Goal: Task Accomplishment & Management: Manage account settings

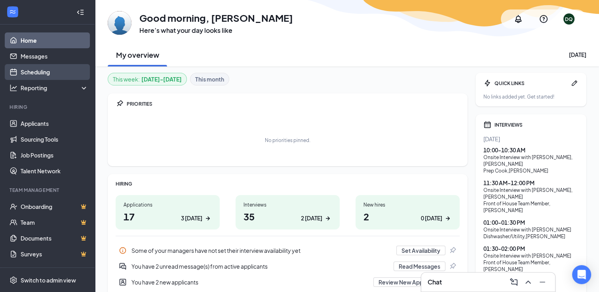
click at [26, 69] on link "Scheduling" at bounding box center [55, 72] width 68 height 16
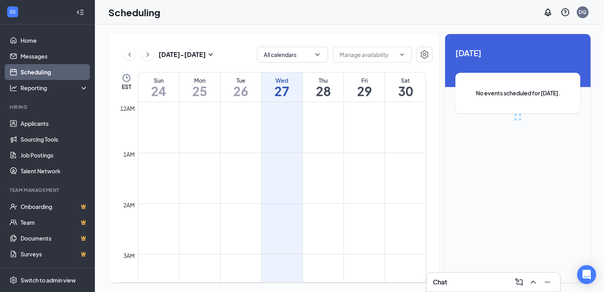
scroll to position [389, 0]
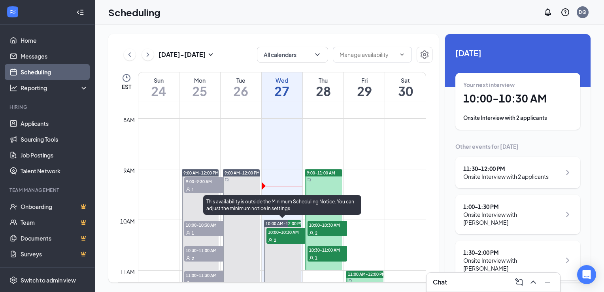
click at [279, 236] on div "2" at bounding box center [287, 240] width 40 height 8
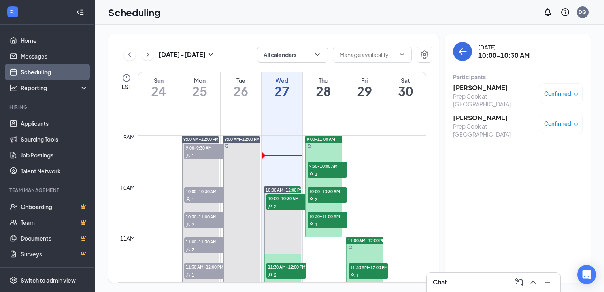
scroll to position [437, 0]
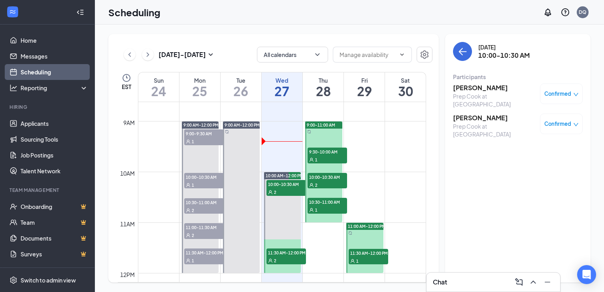
click at [320, 155] on div "1" at bounding box center [328, 159] width 40 height 8
click at [324, 159] on div "1" at bounding box center [328, 159] width 40 height 8
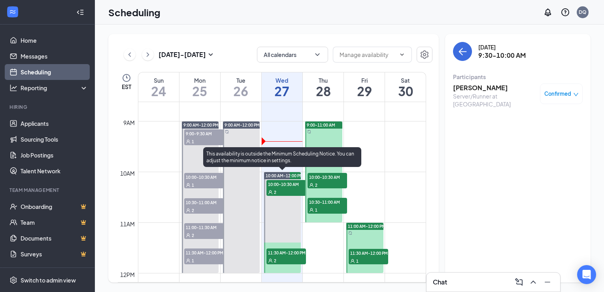
click at [272, 188] on div "2" at bounding box center [287, 192] width 40 height 8
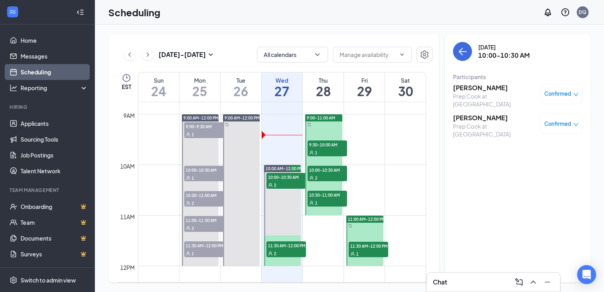
scroll to position [468, 0]
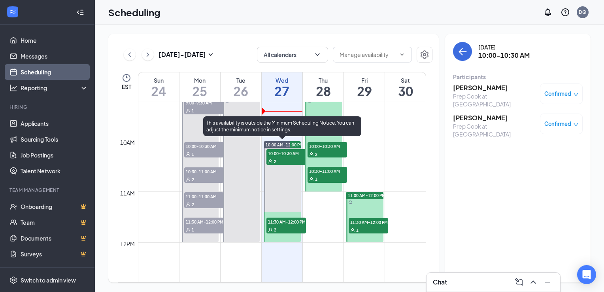
click at [288, 227] on div "2" at bounding box center [287, 229] width 40 height 8
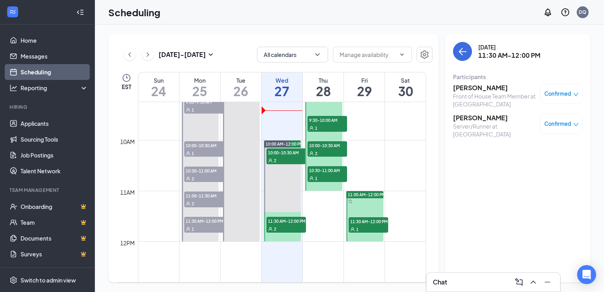
scroll to position [462, 0]
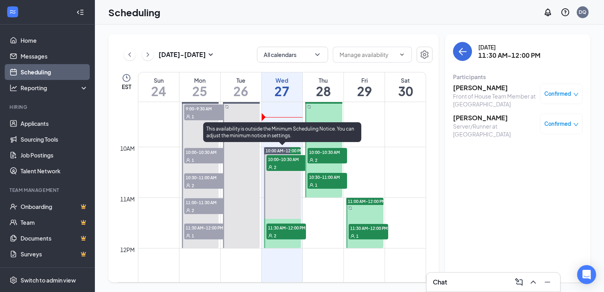
click at [283, 170] on div "2" at bounding box center [287, 167] width 40 height 8
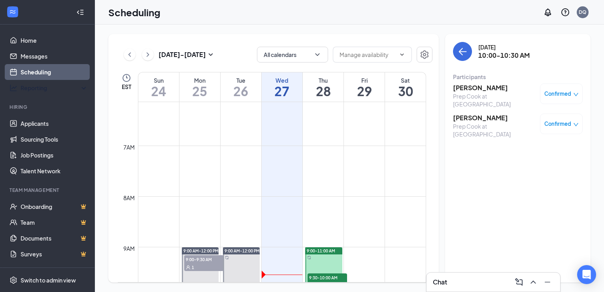
scroll to position [287, 0]
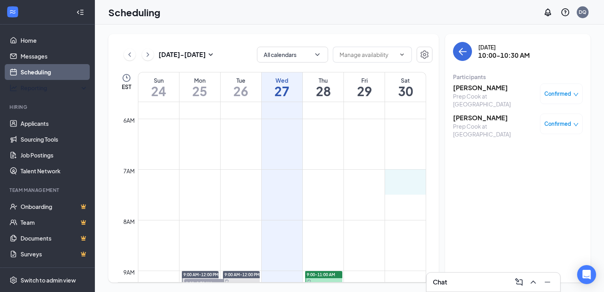
drag, startPoint x: 420, startPoint y: 174, endPoint x: 431, endPoint y: 178, distance: 12.1
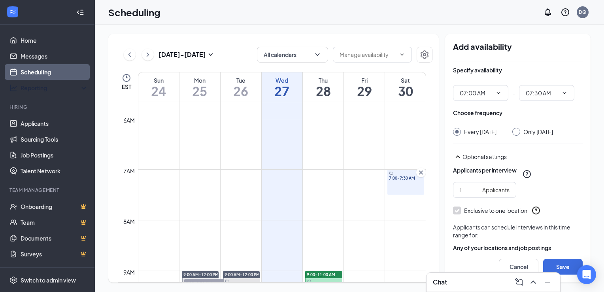
click at [421, 174] on icon "Cross" at bounding box center [421, 173] width 8 height 8
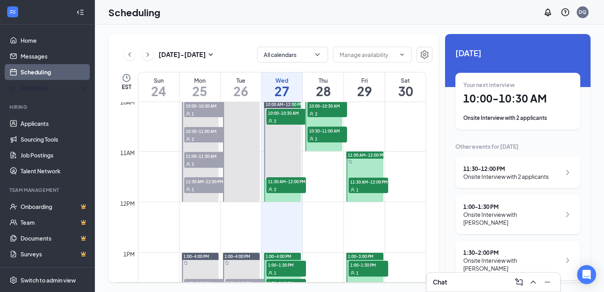
scroll to position [502, 0]
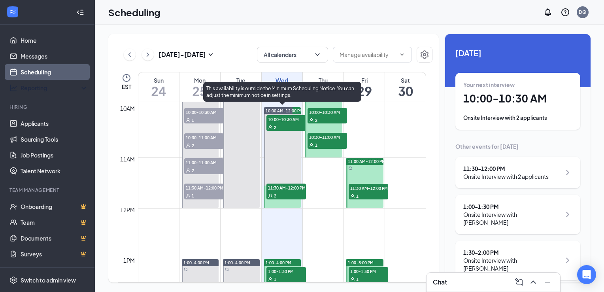
click at [290, 119] on span "10:00-10:30 AM" at bounding box center [287, 119] width 40 height 8
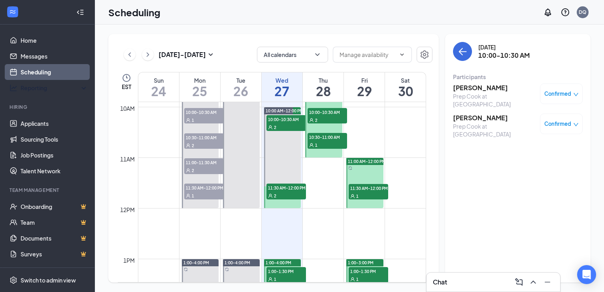
click at [484, 114] on h3 "[PERSON_NAME]" at bounding box center [494, 118] width 83 height 9
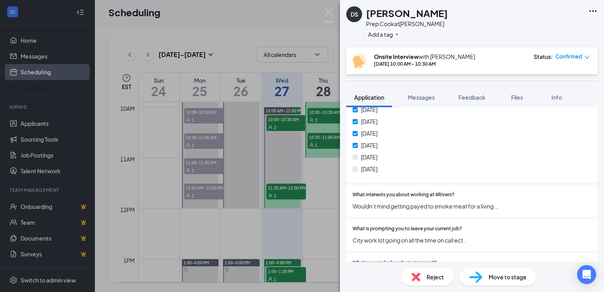
scroll to position [455, 0]
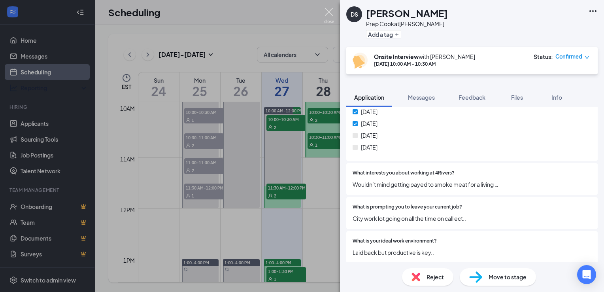
click at [325, 11] on img at bounding box center [329, 15] width 10 height 15
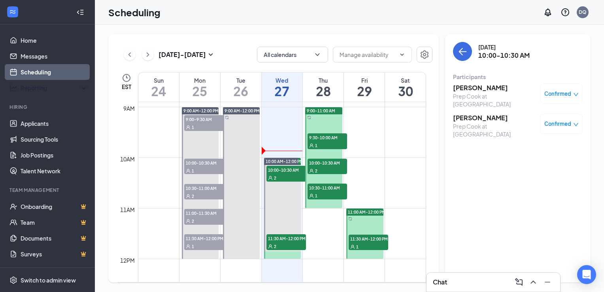
scroll to position [460, 0]
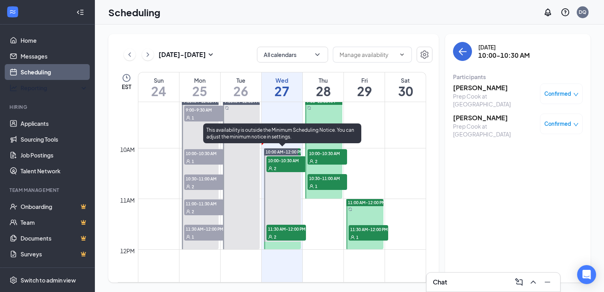
click at [274, 171] on span "2" at bounding box center [275, 169] width 2 height 6
click at [273, 233] on div "2" at bounding box center [287, 237] width 40 height 8
click at [277, 165] on div "2" at bounding box center [287, 168] width 40 height 8
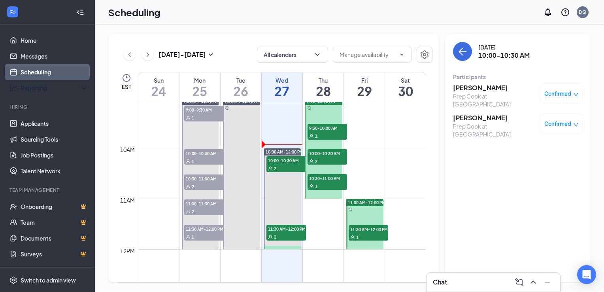
click at [294, 119] on td at bounding box center [282, 116] width 288 height 13
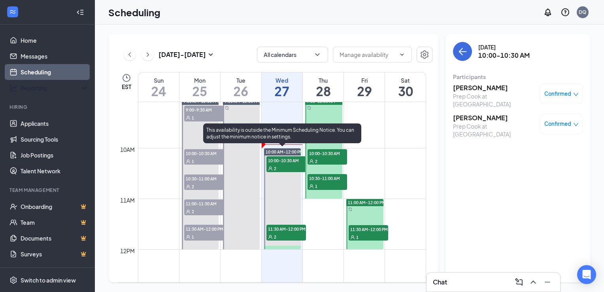
click at [284, 232] on span "11:30 AM-12:00 PM" at bounding box center [287, 229] width 40 height 8
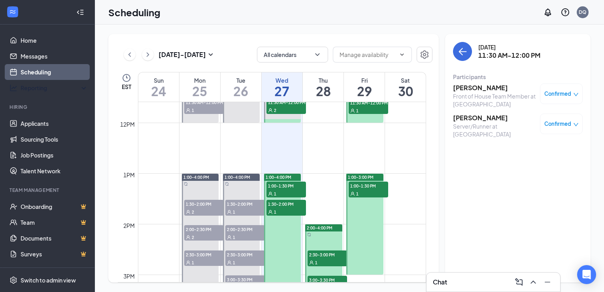
scroll to position [604, 0]
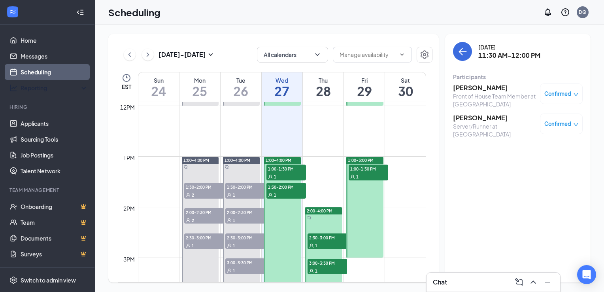
click at [285, 169] on span "1:00-1:30 PM" at bounding box center [287, 169] width 40 height 8
click at [282, 189] on span "1:30-2:00 PM" at bounding box center [287, 187] width 40 height 8
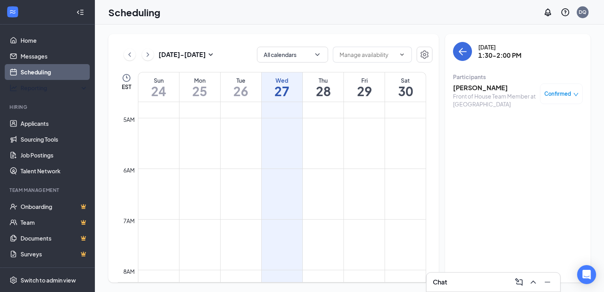
scroll to position [311, 0]
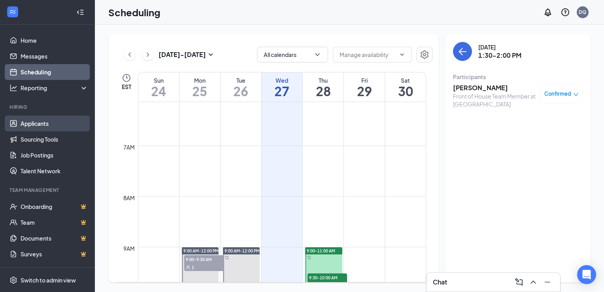
click at [28, 128] on link "Applicants" at bounding box center [55, 124] width 68 height 16
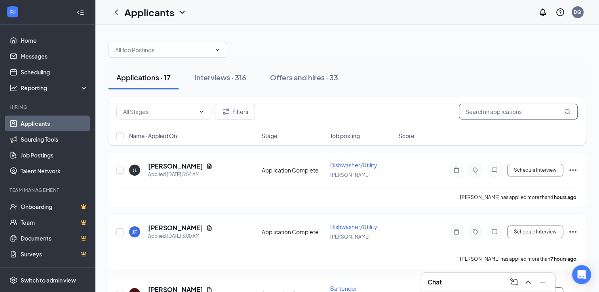
click at [488, 112] on input "text" at bounding box center [517, 112] width 119 height 16
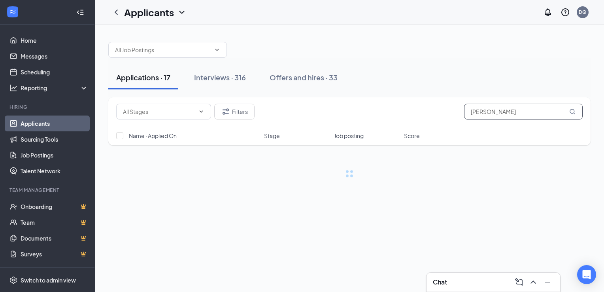
type input "[PERSON_NAME]"
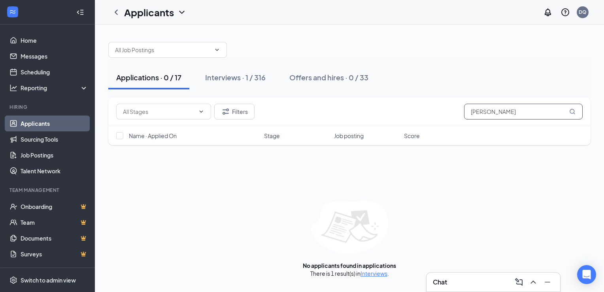
drag, startPoint x: 576, startPoint y: 114, endPoint x: 571, endPoint y: 113, distance: 5.4
click at [571, 113] on span "[PERSON_NAME]" at bounding box center [523, 112] width 119 height 16
click at [571, 113] on icon "MagnifyingGlass" at bounding box center [572, 111] width 5 height 5
click at [256, 74] on div "Interviews · 1 / 316" at bounding box center [235, 77] width 61 height 10
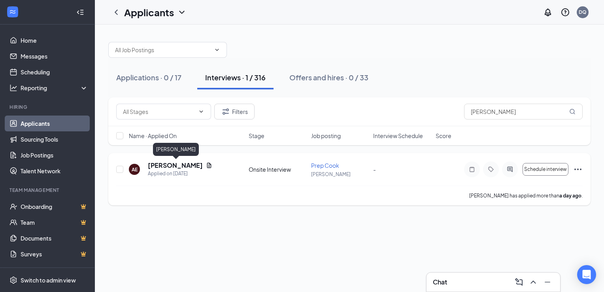
click at [169, 165] on h5 "[PERSON_NAME]" at bounding box center [175, 165] width 55 height 9
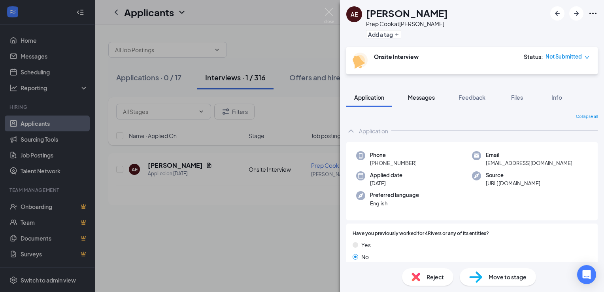
click at [424, 97] on span "Messages" at bounding box center [421, 97] width 27 height 7
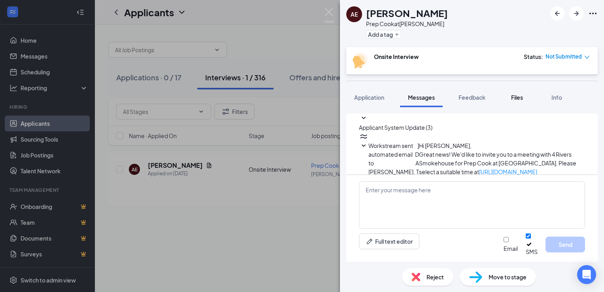
click at [518, 97] on span "Files" at bounding box center [518, 97] width 12 height 7
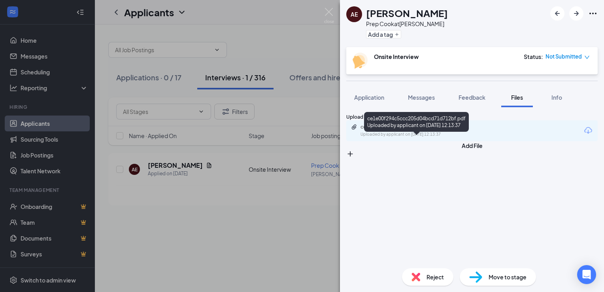
click at [396, 130] on div "ce1e00f294c5ccc205d04bcd71d712bf.pdf" at bounding box center [416, 127] width 111 height 6
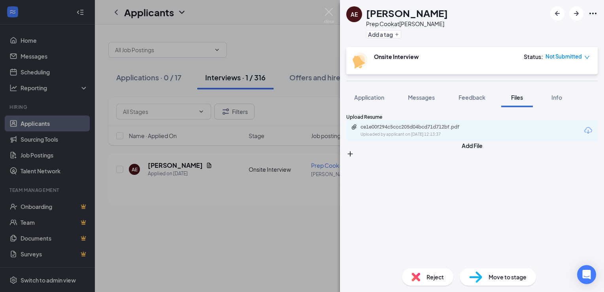
click at [314, 45] on div "AE [PERSON_NAME] Prep Cook at [GEOGRAPHIC_DATA] Add a tag Onsite Interview Stat…" at bounding box center [302, 146] width 604 height 292
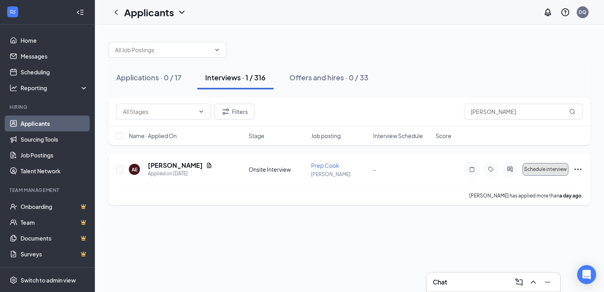
click at [544, 172] on button "Schedule interview" at bounding box center [546, 169] width 46 height 13
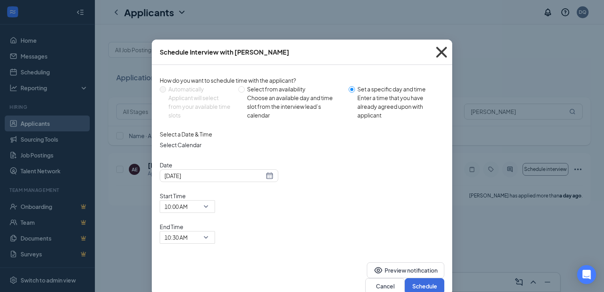
click at [444, 49] on icon "Cross" at bounding box center [441, 52] width 21 height 21
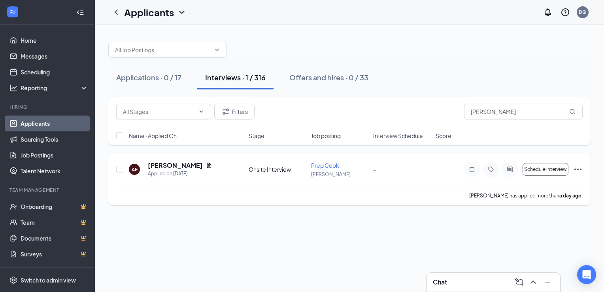
click at [578, 167] on icon "Ellipses" at bounding box center [578, 169] width 9 height 9
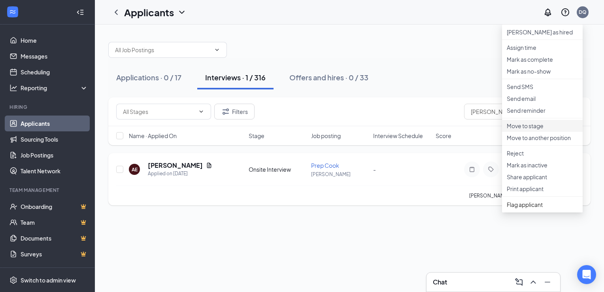
click at [535, 130] on p "Move to stage" at bounding box center [542, 126] width 71 height 8
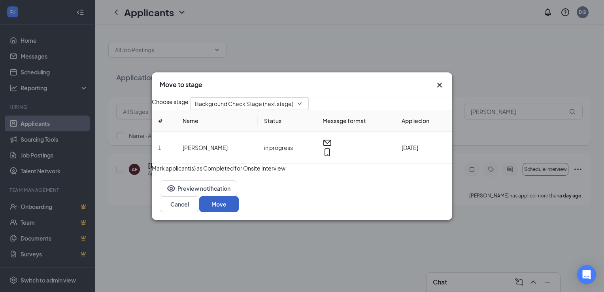
click at [239, 212] on button "Move" at bounding box center [219, 204] width 40 height 16
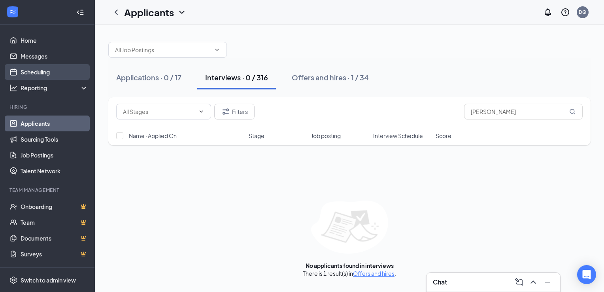
click at [33, 72] on link "Scheduling" at bounding box center [55, 72] width 68 height 16
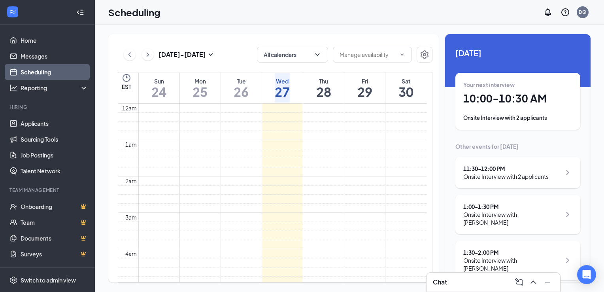
scroll to position [389, 0]
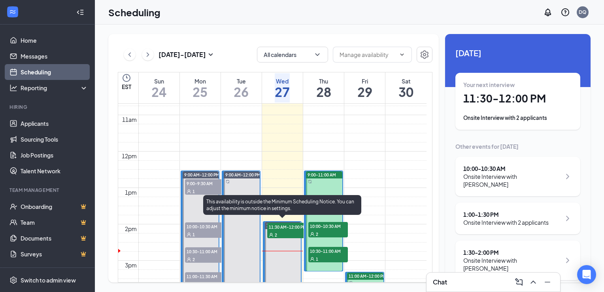
click at [283, 239] on div "1" at bounding box center [287, 235] width 40 height 8
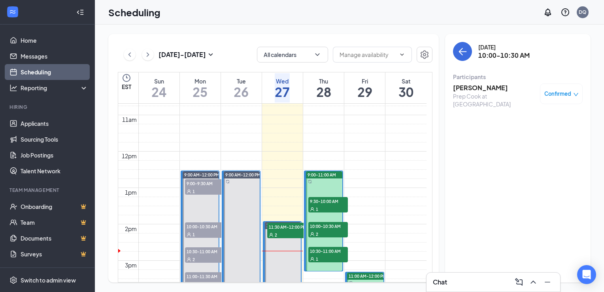
click at [563, 91] on span "Confirmed" at bounding box center [558, 94] width 27 height 8
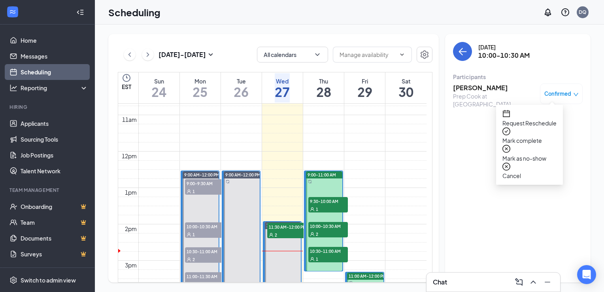
click at [529, 136] on span "Mark complete" at bounding box center [530, 140] width 54 height 9
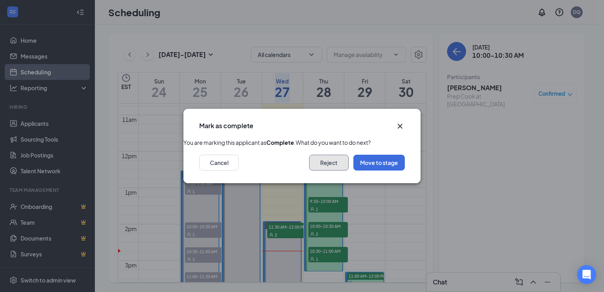
click at [332, 171] on button "Reject" at bounding box center [329, 163] width 40 height 16
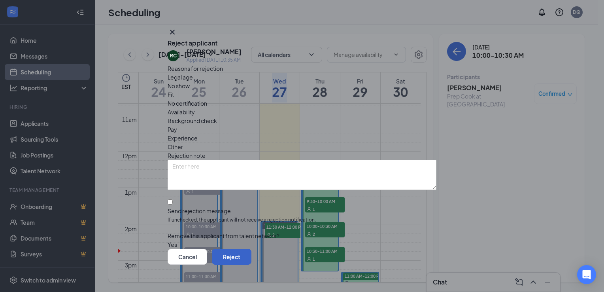
click at [252, 249] on button "Reject" at bounding box center [232, 257] width 40 height 16
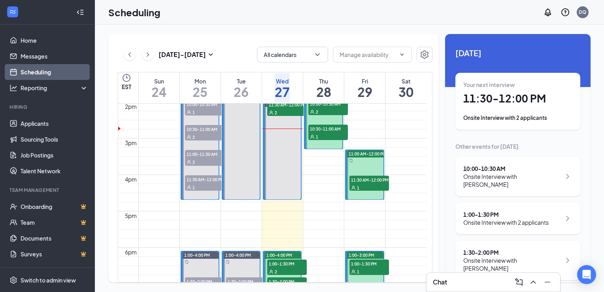
scroll to position [525, 0]
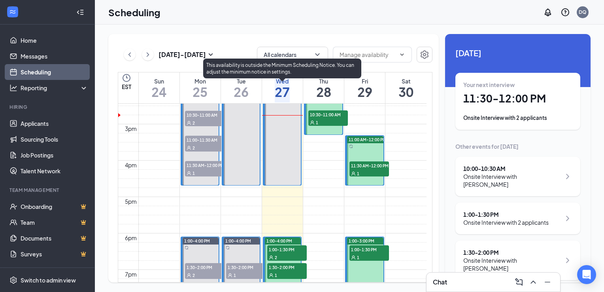
click at [279, 102] on div "2" at bounding box center [287, 98] width 40 height 8
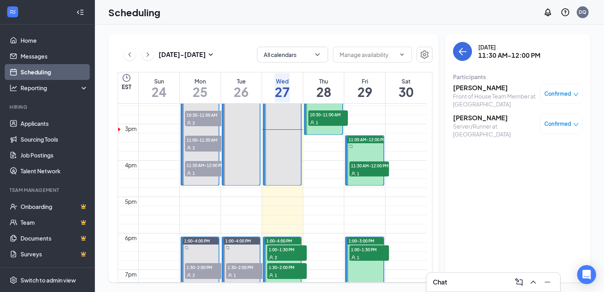
click at [260, 29] on div "[DATE] - [DATE] All calendars EST Sun 24 Mon 25 Tue 26 Wed 27 Thu 28 Fri 29 Sat…" at bounding box center [350, 158] width 510 height 267
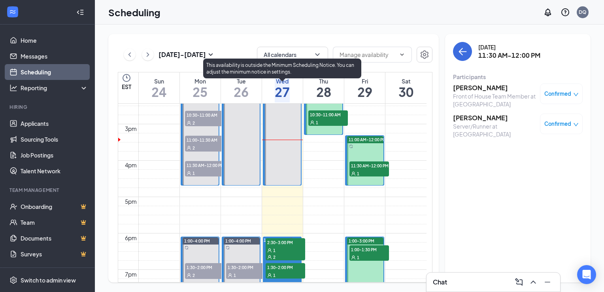
click at [277, 94] on span "11:30 AM-12:00 PM" at bounding box center [287, 90] width 40 height 8
click at [290, 102] on div "2" at bounding box center [287, 98] width 40 height 8
click at [280, 94] on span "11:30 AM-12:00 PM" at bounding box center [287, 90] width 40 height 8
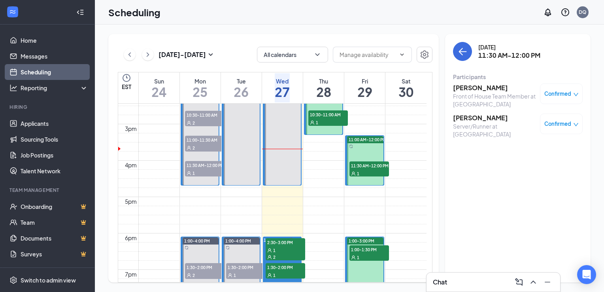
drag, startPoint x: 429, startPoint y: 197, endPoint x: 150, endPoint y: 52, distance: 314.4
click at [150, 52] on icon "ChevronRight" at bounding box center [148, 54] width 8 height 9
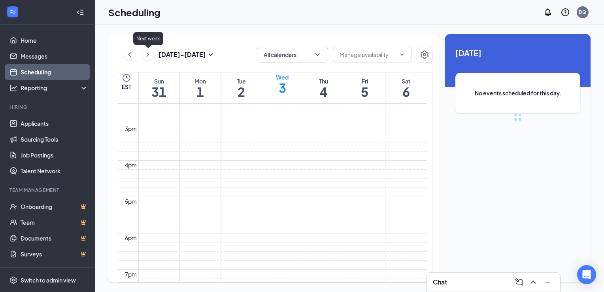
scroll to position [389, 0]
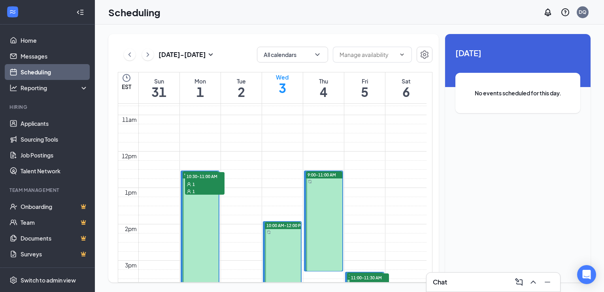
click at [327, 198] on div at bounding box center [324, 221] width 36 height 100
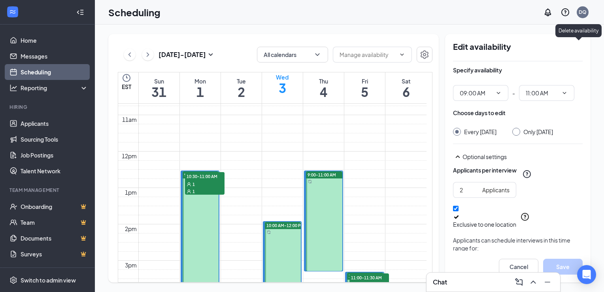
click at [583, 47] on icon "TrashOutline" at bounding box center [583, 47] width 0 height 0
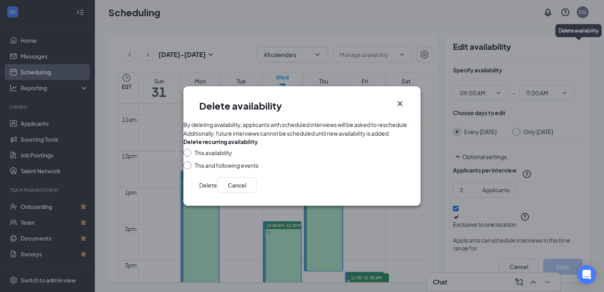
click at [189, 154] on input "This availability" at bounding box center [187, 152] width 6 height 6
radio input "true"
click at [217, 193] on button "Delete" at bounding box center [208, 185] width 18 height 16
